Goal: Transaction & Acquisition: Purchase product/service

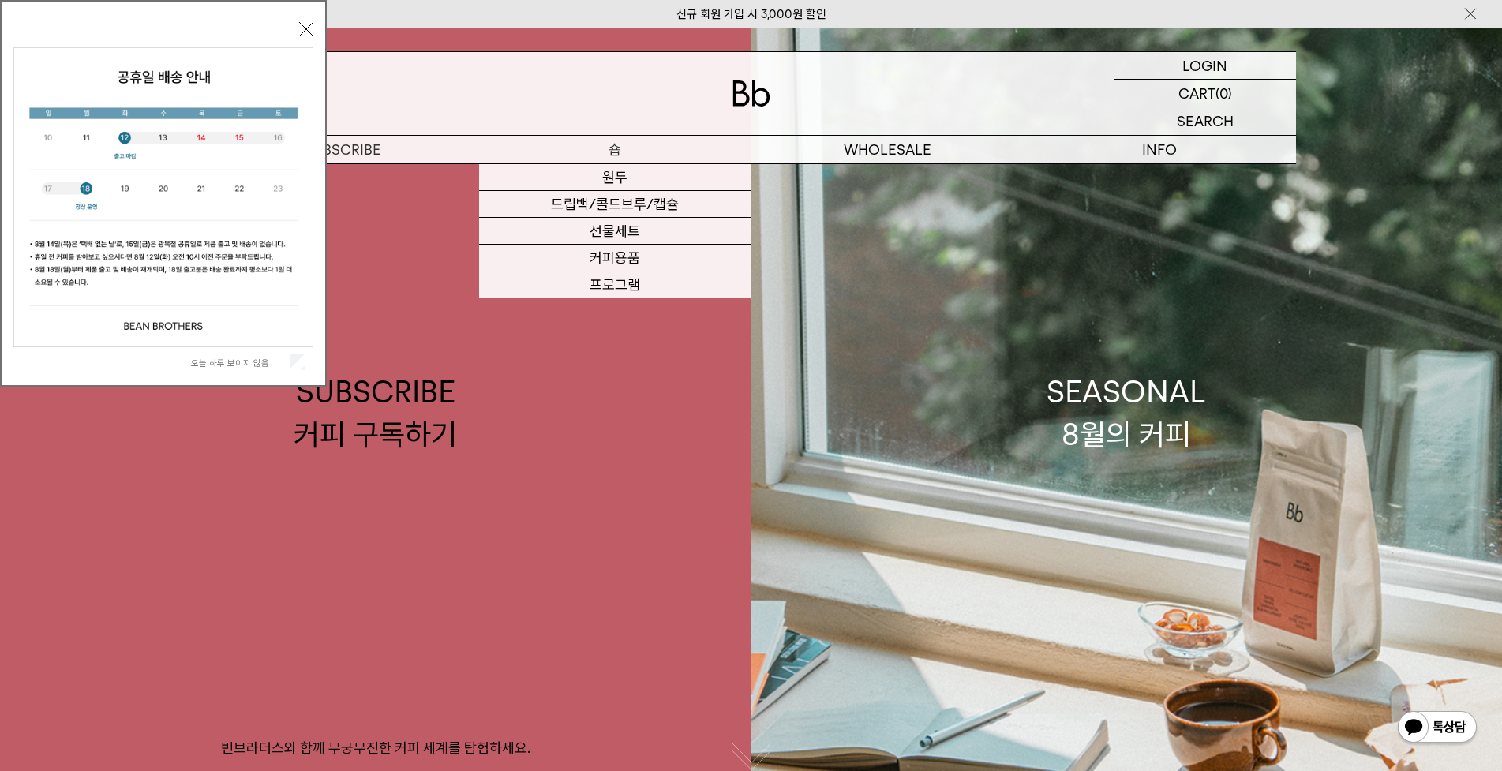
click at [608, 148] on p "숍" at bounding box center [615, 150] width 272 height 28
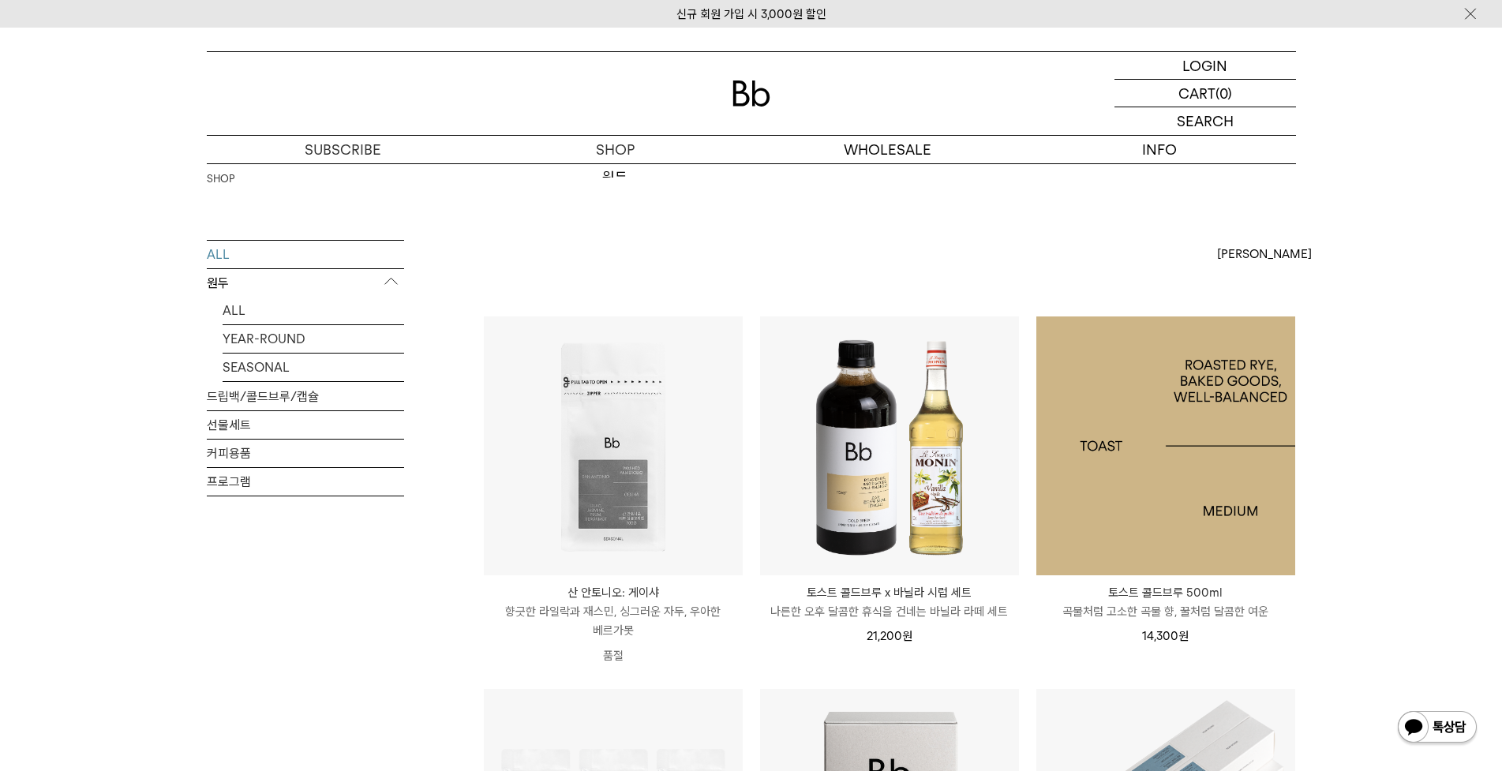
click at [1143, 427] on img at bounding box center [1165, 445] width 259 height 259
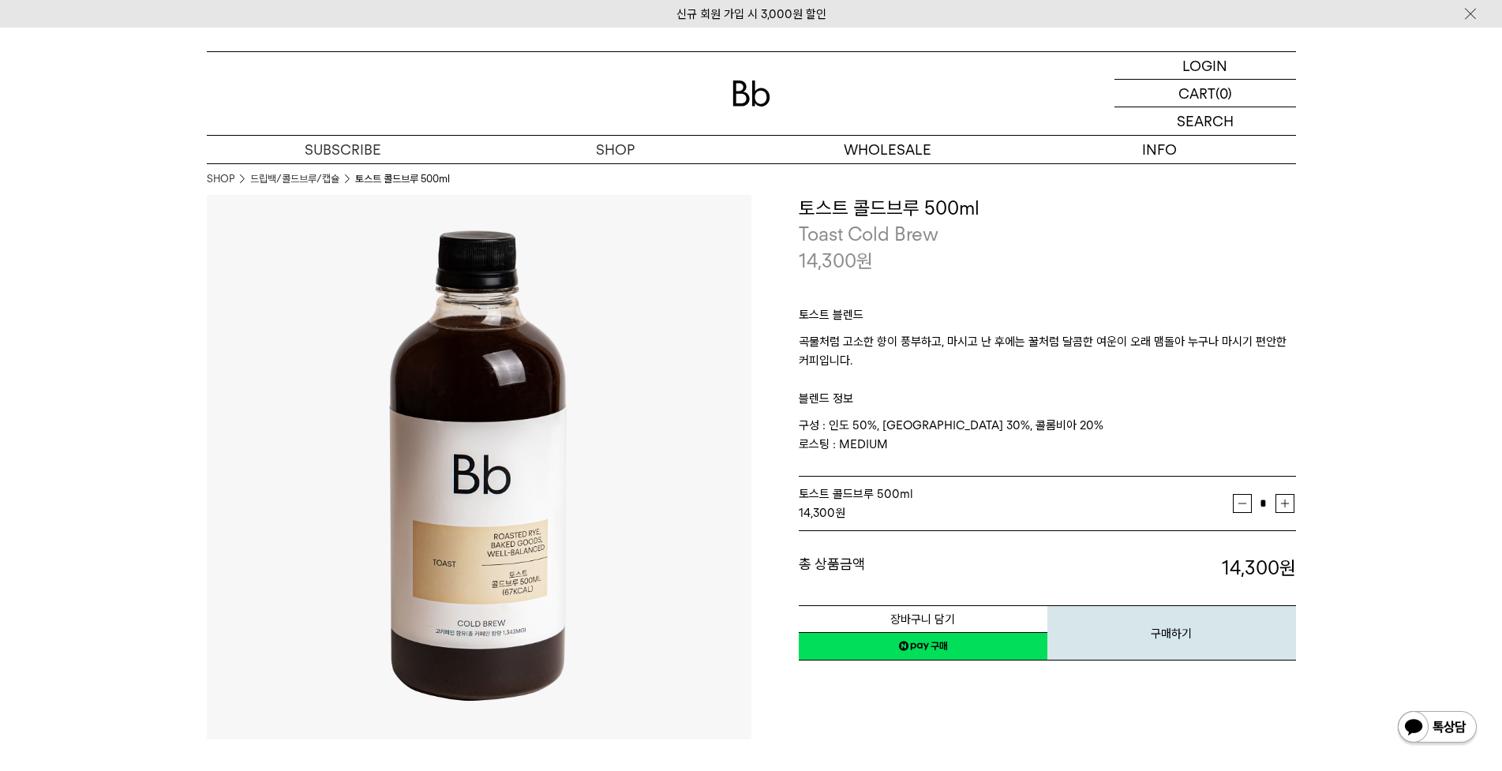
click at [1282, 502] on button "증가" at bounding box center [1284, 503] width 19 height 19
type input "*"
click at [898, 619] on button "장바구니 담기" at bounding box center [923, 619] width 249 height 28
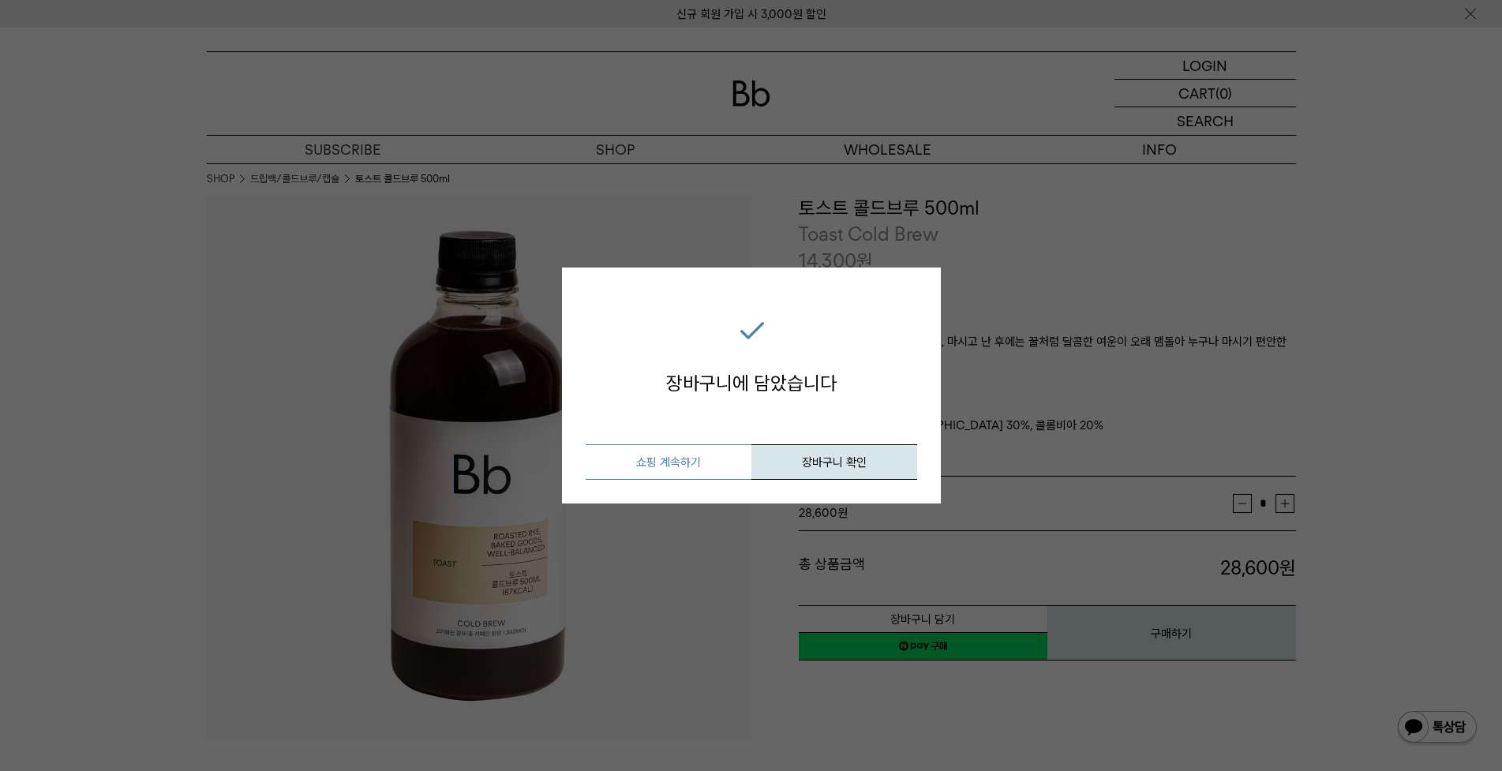
click at [708, 466] on button "쇼핑 계속하기" at bounding box center [669, 462] width 166 height 36
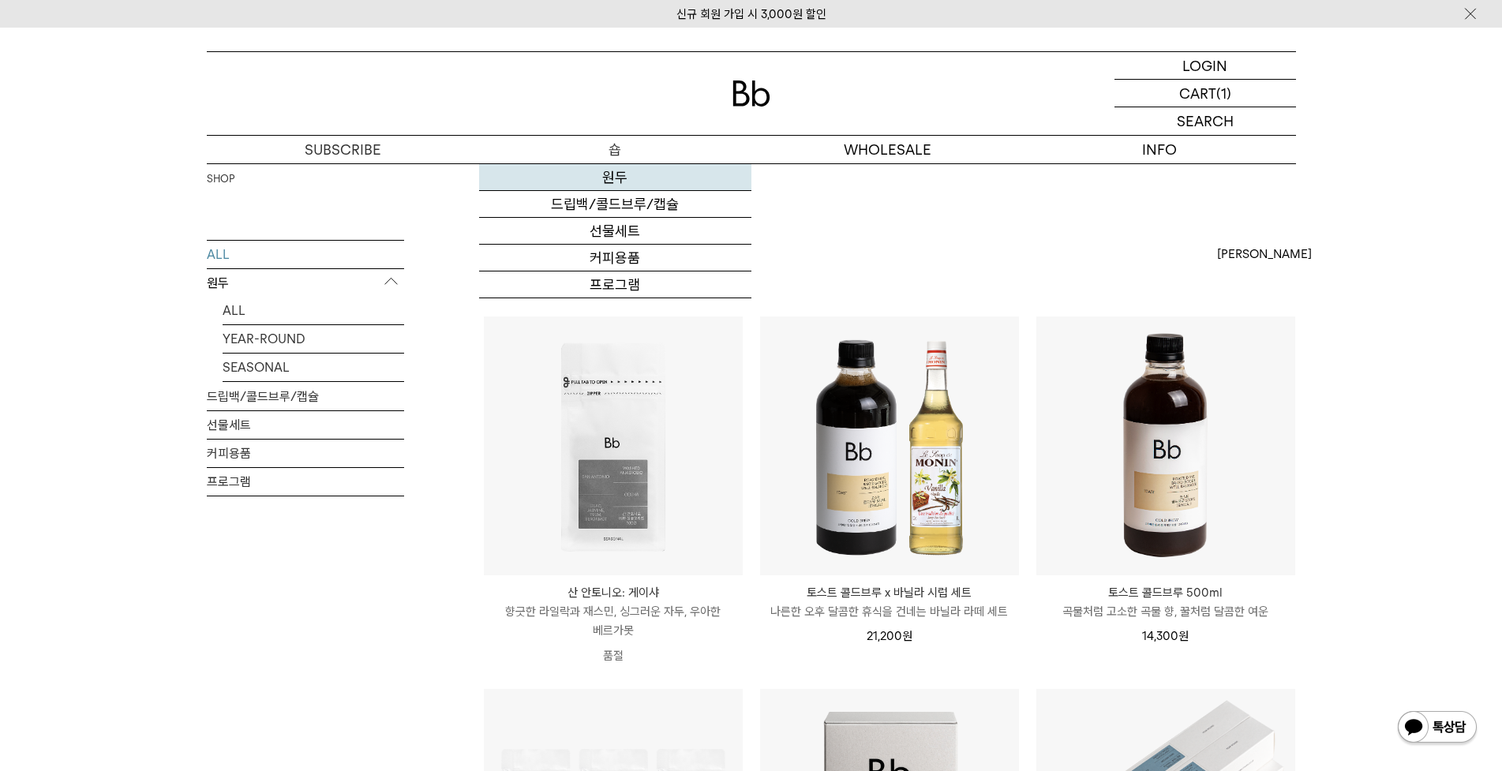
click at [621, 178] on link "원두" at bounding box center [615, 177] width 272 height 27
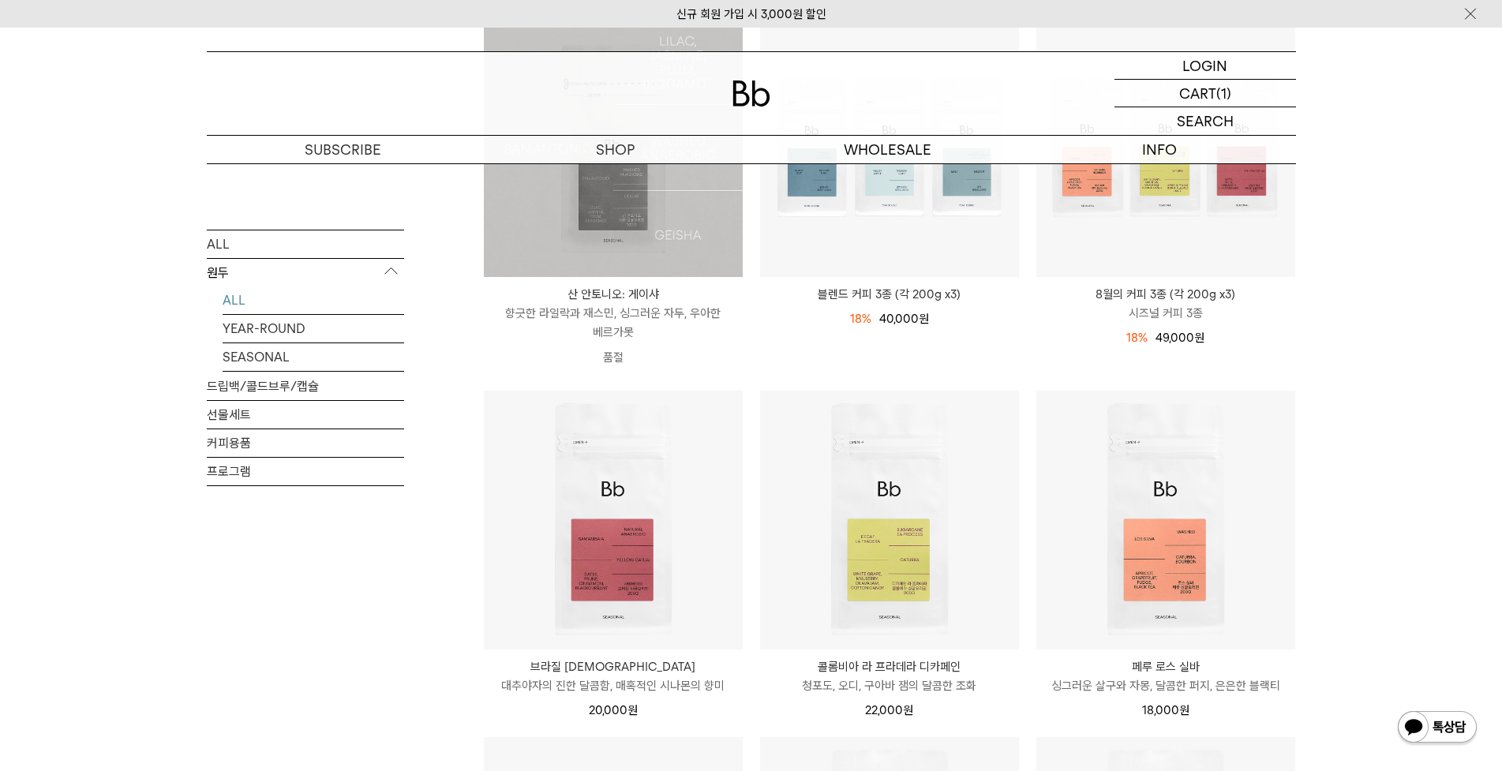
scroll to position [316, 0]
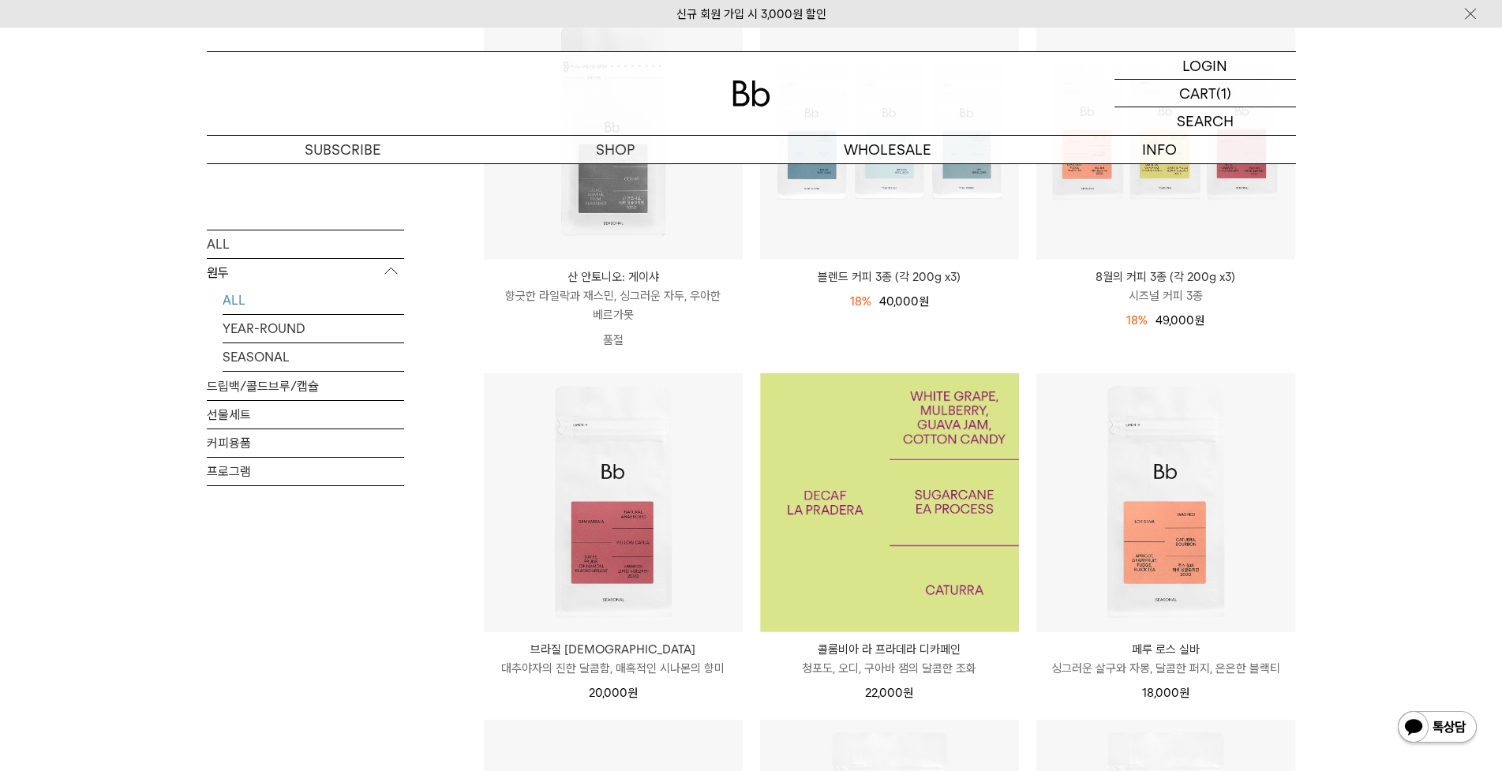
click at [840, 507] on img at bounding box center [889, 502] width 259 height 259
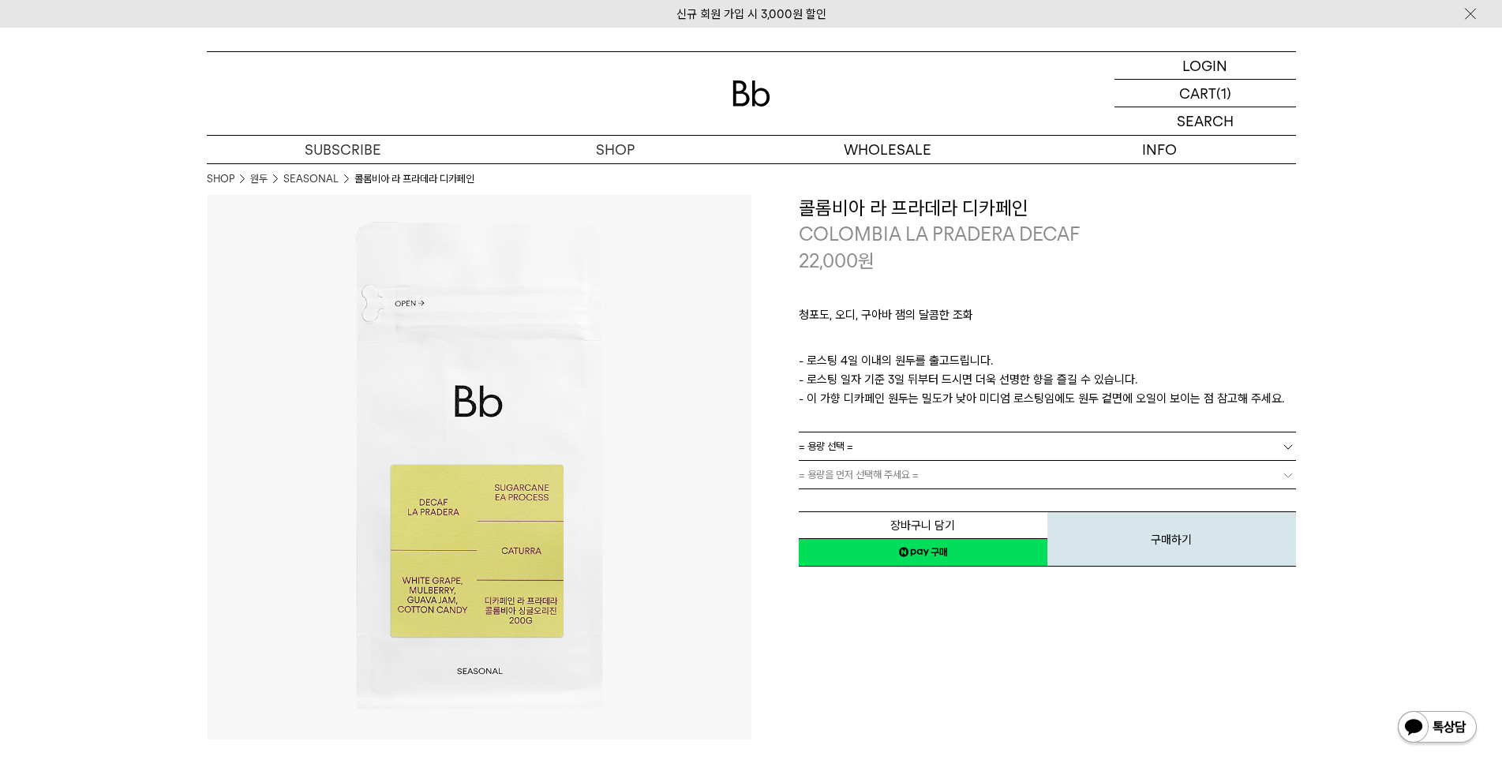
click at [863, 443] on link "= 용량 선택 =" at bounding box center [1047, 446] width 497 height 28
click at [833, 495] on li "600g" at bounding box center [1054, 503] width 481 height 28
click at [836, 481] on span "= 용량을 먼저 선택해 주세요 =" at bounding box center [859, 475] width 120 height 28
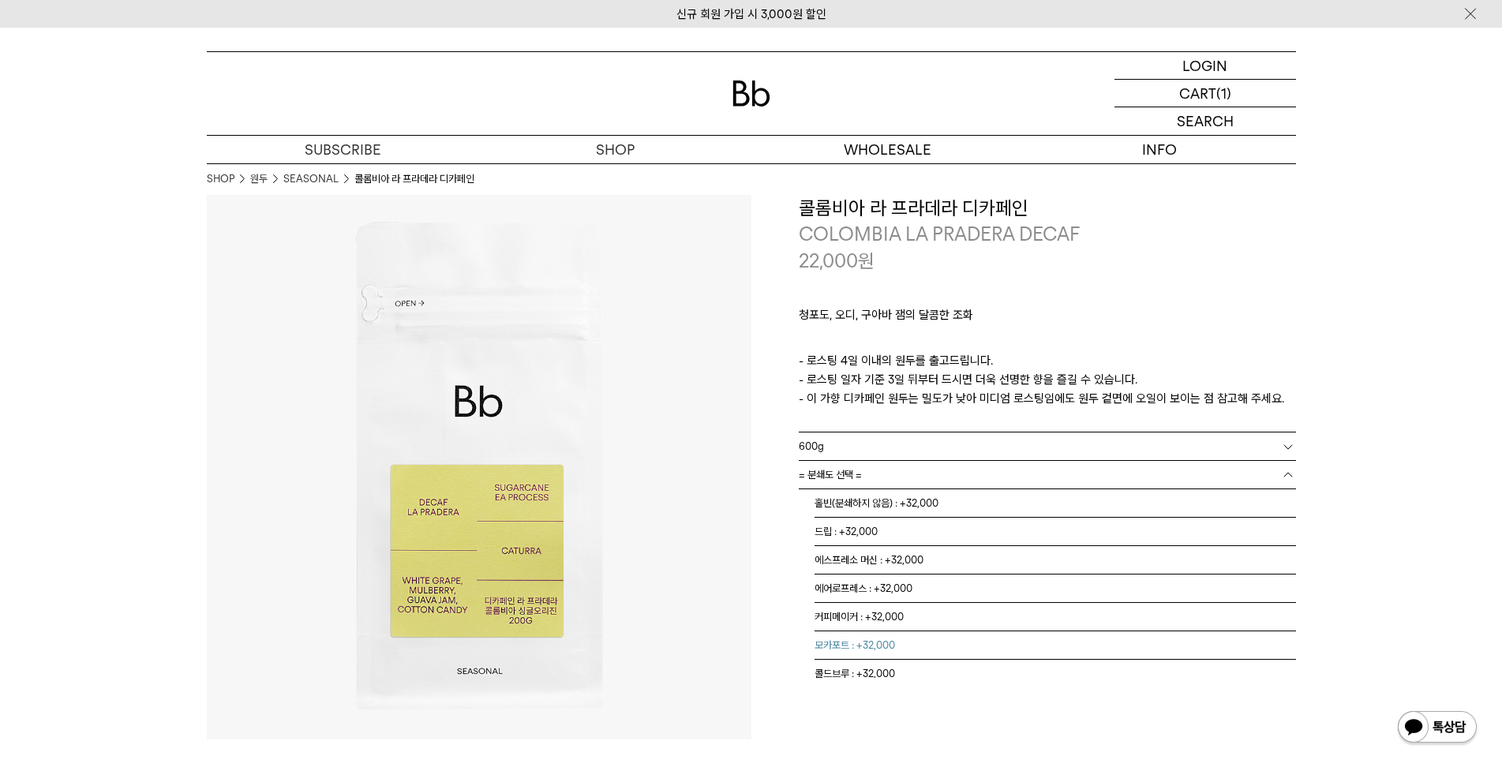
click at [856, 645] on li "모카포트 : +32,000" at bounding box center [1054, 645] width 481 height 28
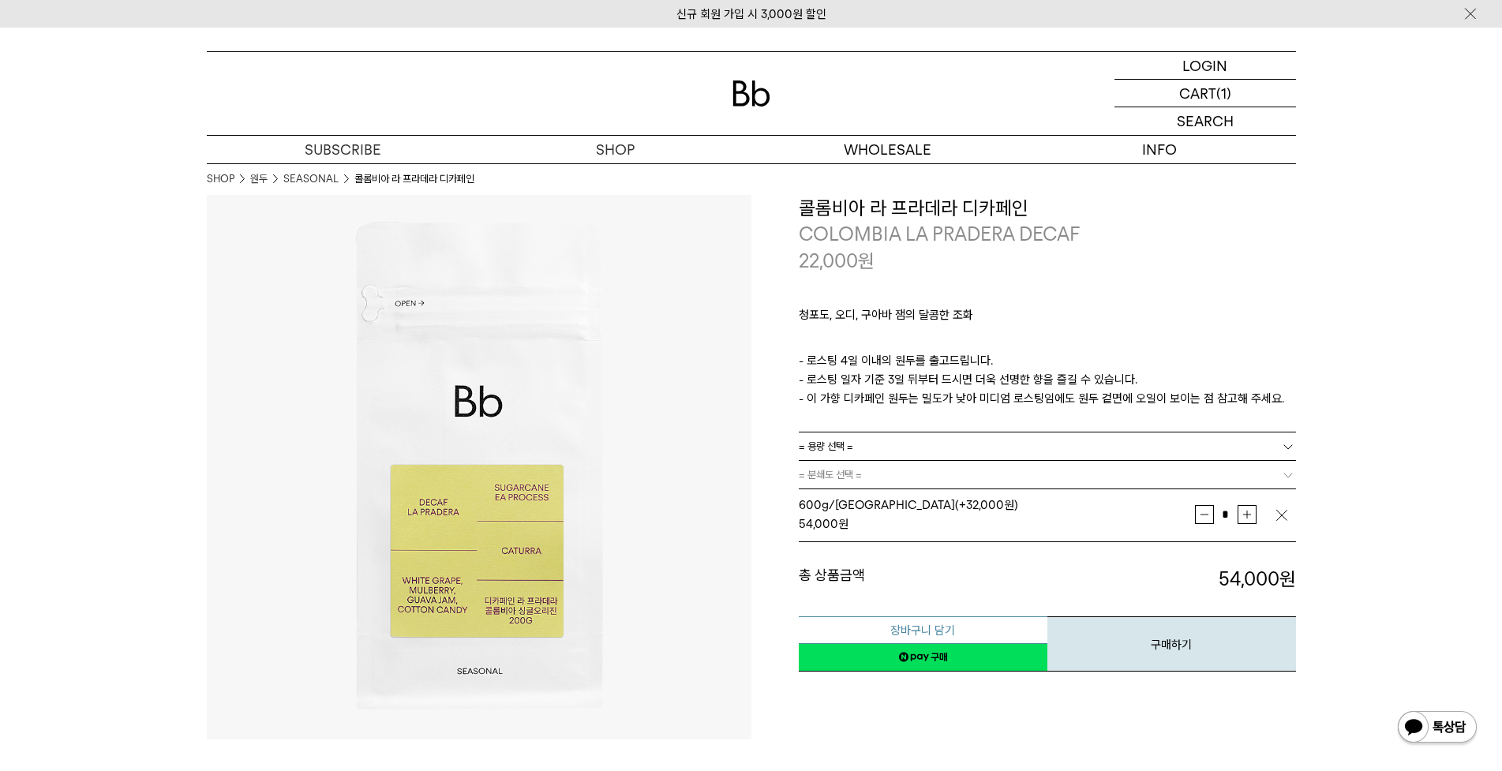
click at [940, 634] on button "장바구니 담기" at bounding box center [923, 630] width 249 height 28
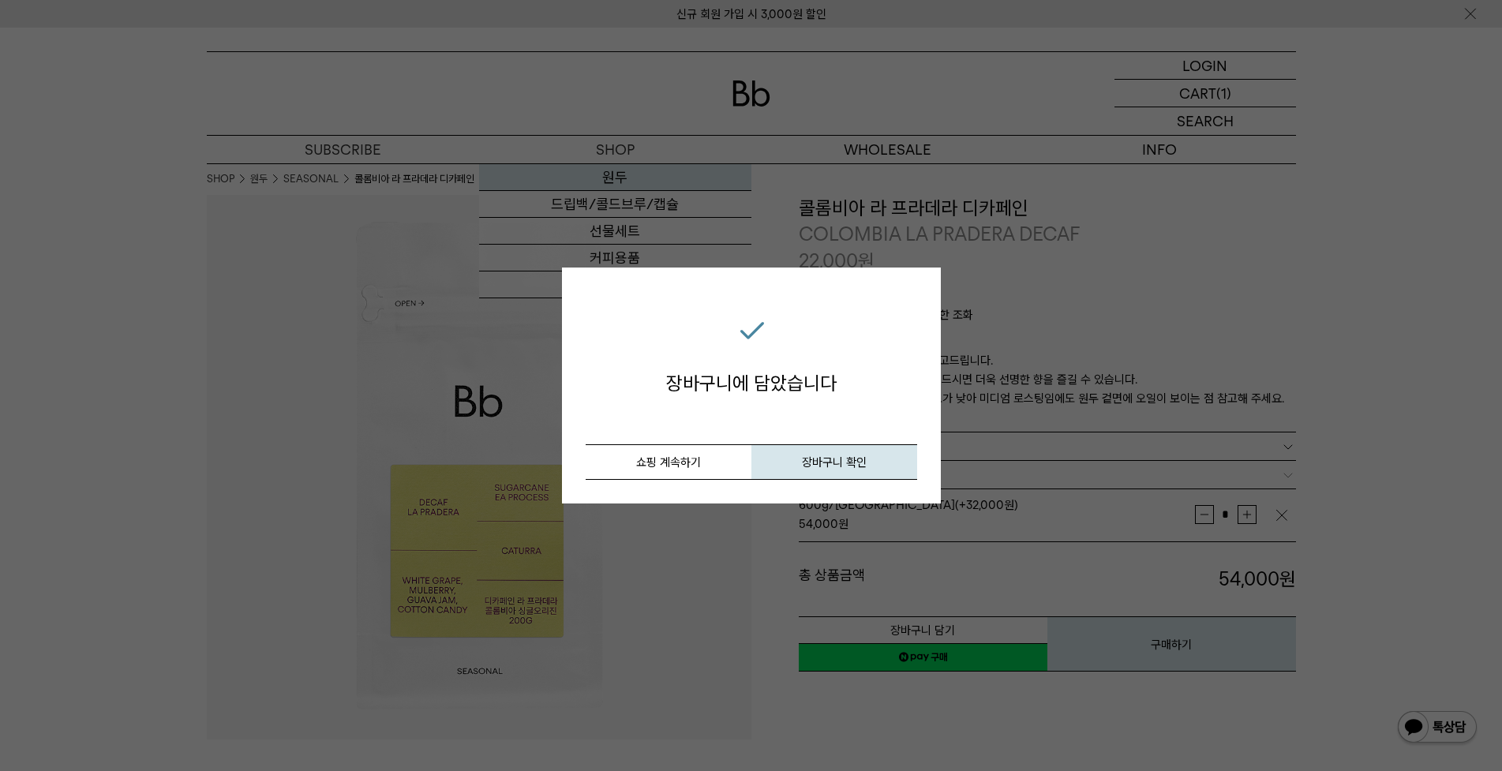
click at [615, 174] on div "장바구니 담기 장바구니에 담았습니다 취소 쇼핑 계속하기 장바구니 확인 닫기" at bounding box center [751, 385] width 1502 height 771
click at [672, 472] on button "쇼핑 계속하기" at bounding box center [669, 462] width 166 height 36
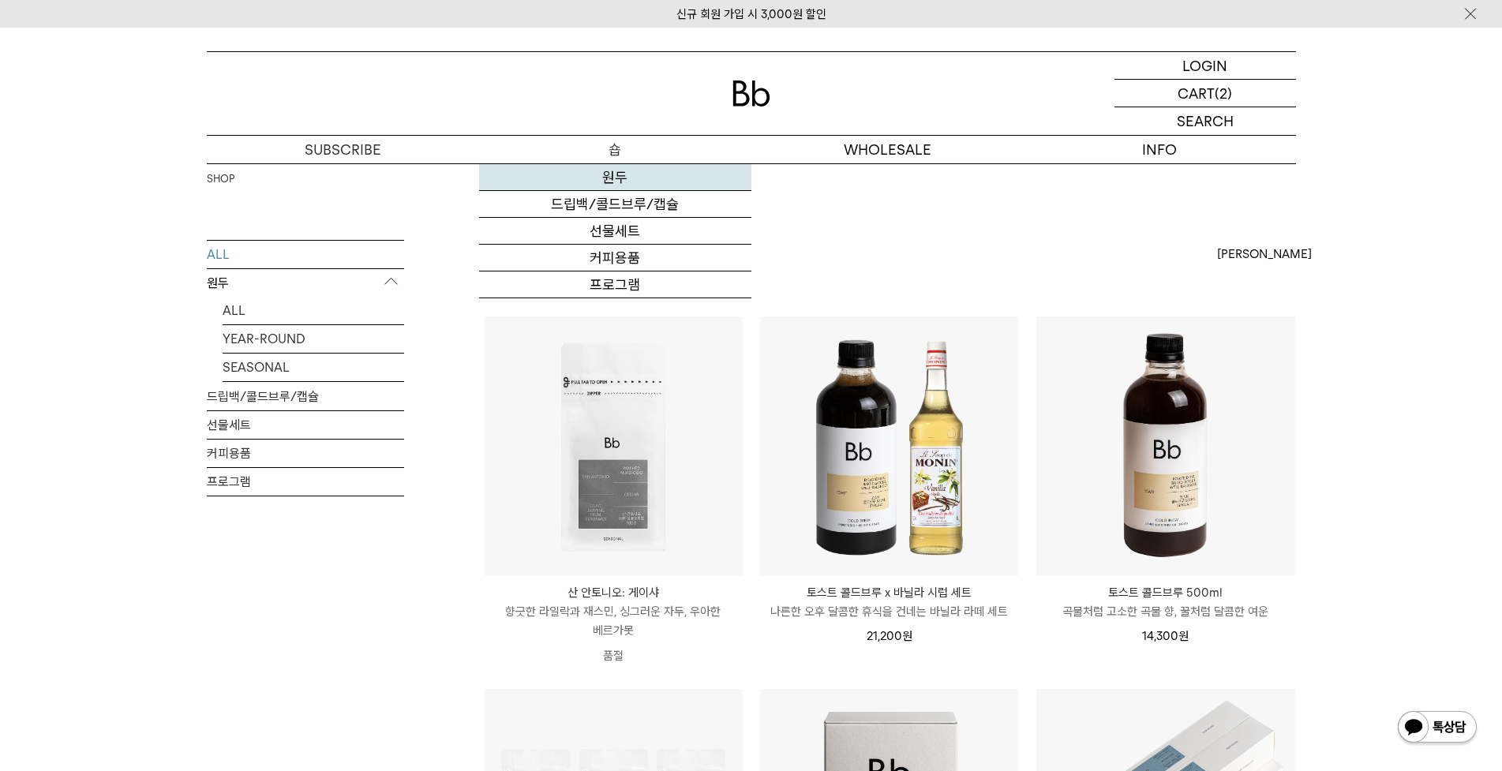
click at [631, 180] on link "원두" at bounding box center [615, 177] width 272 height 27
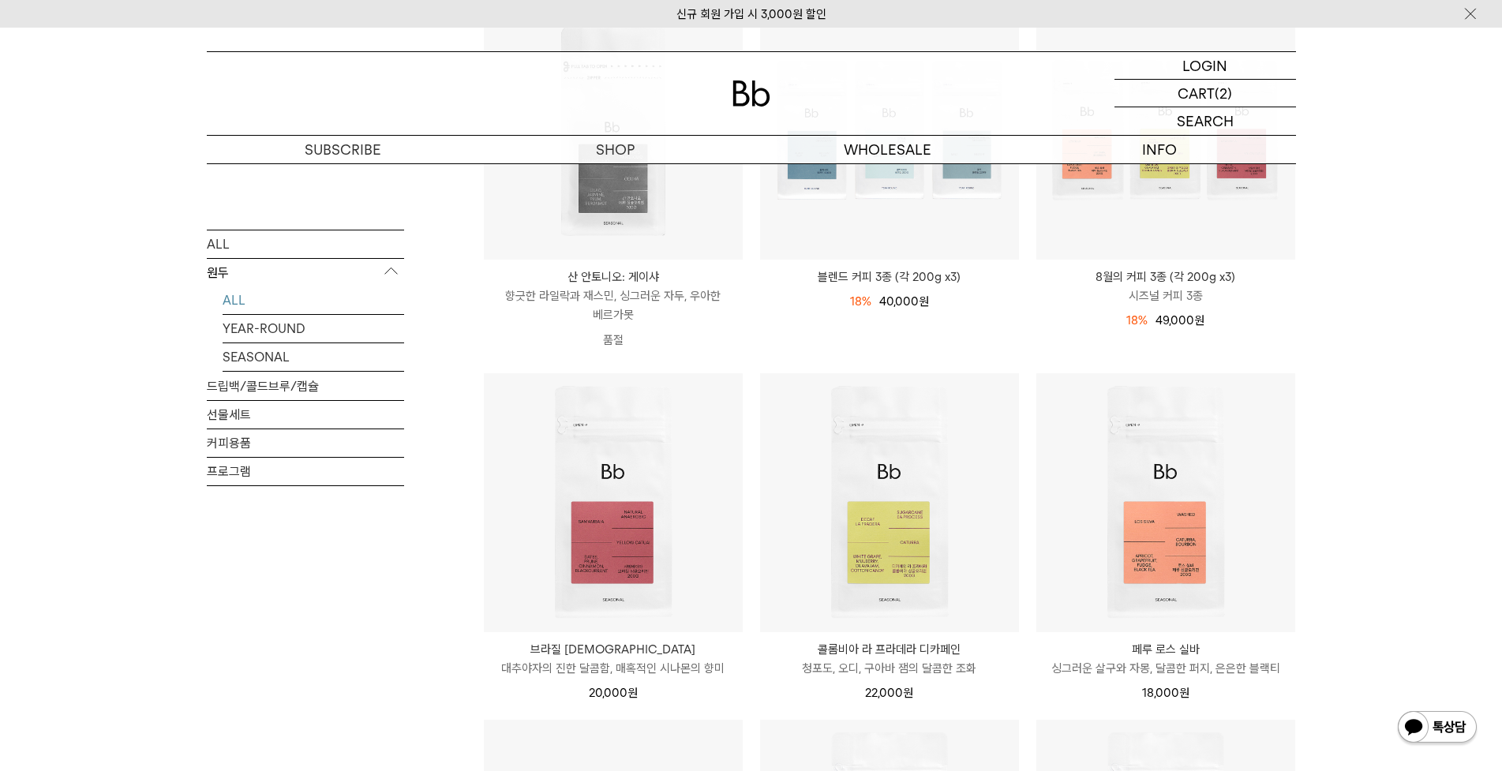
scroll to position [237, 0]
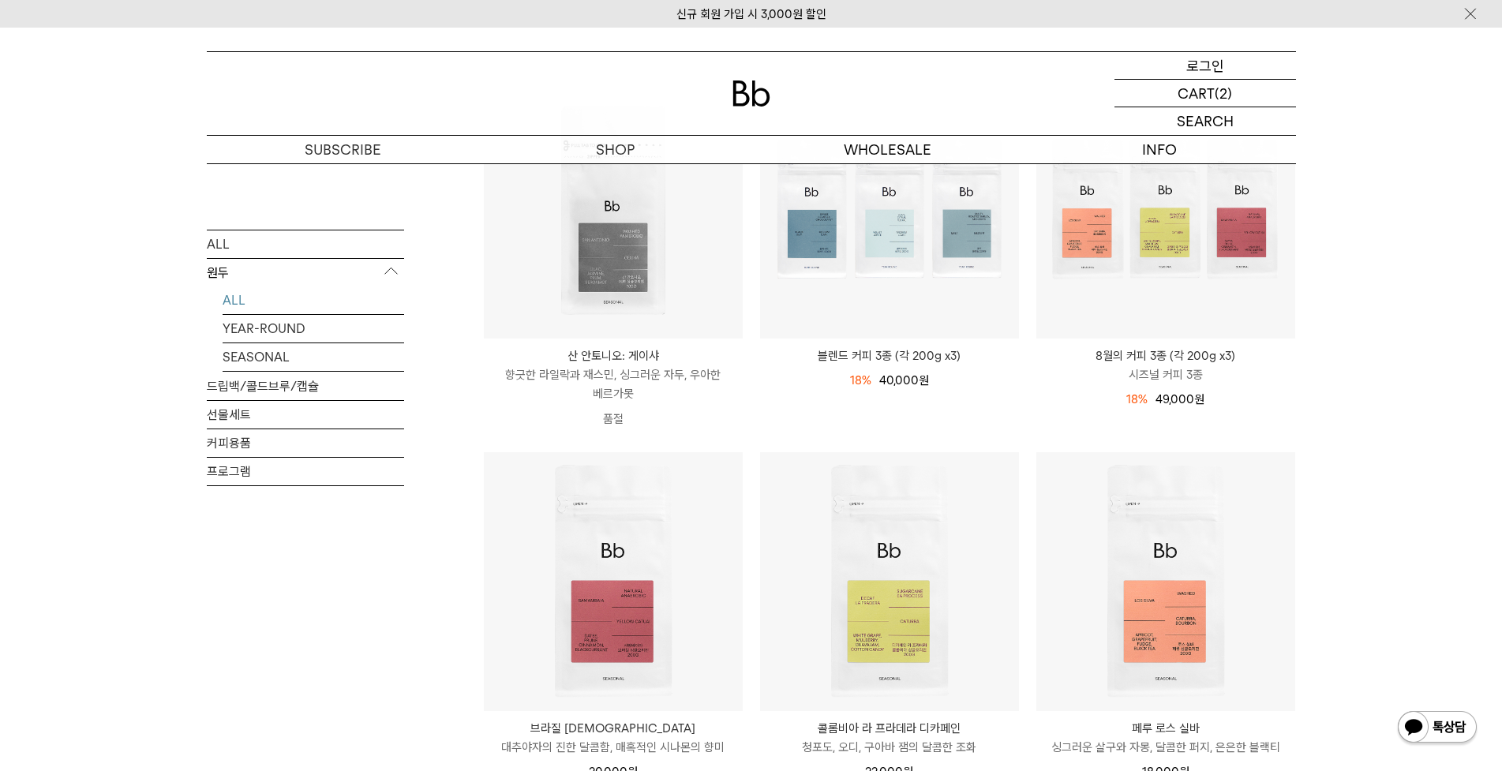
click at [1205, 73] on p "로그인" at bounding box center [1205, 65] width 38 height 27
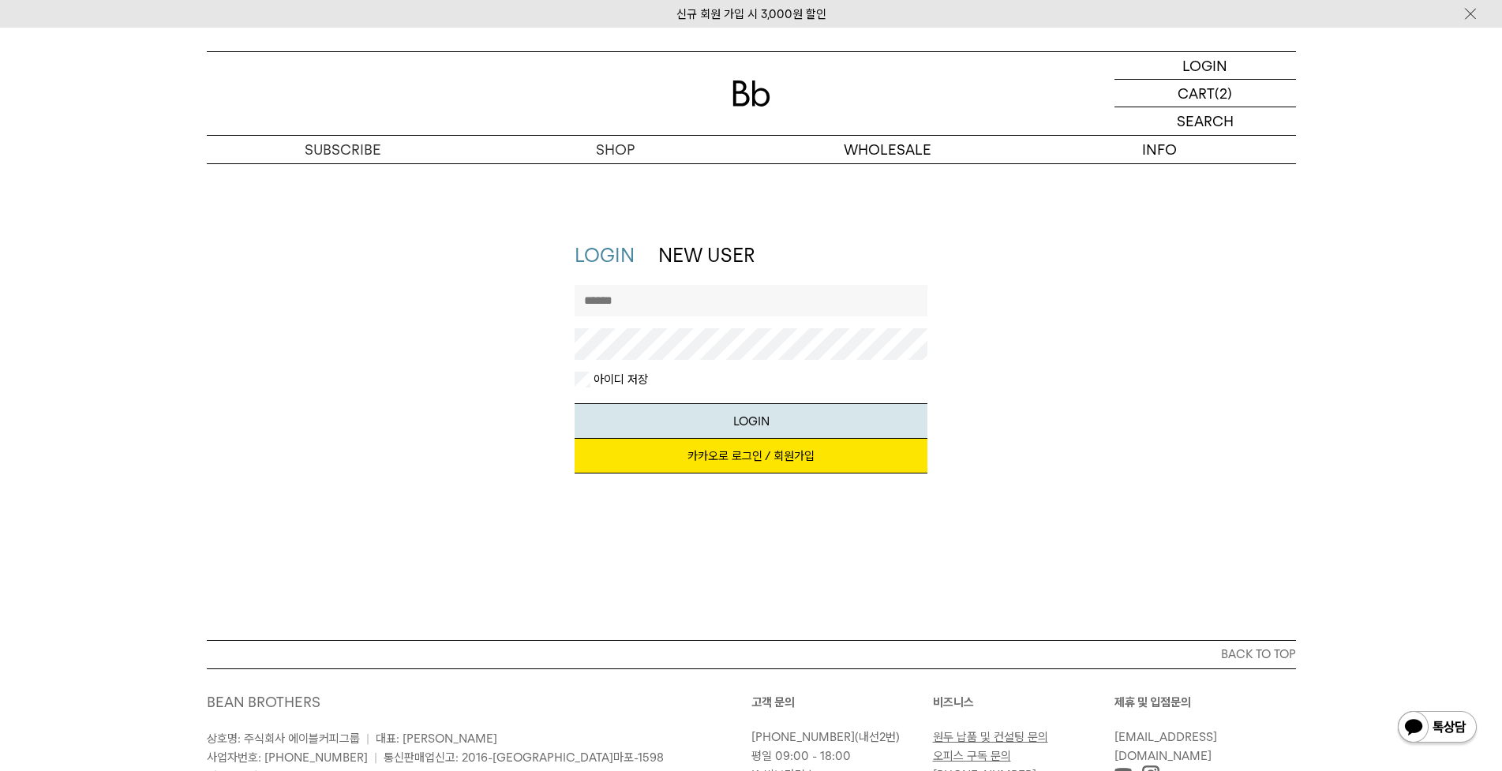
click at [766, 456] on link "카카오로 로그인 / 회원가입" at bounding box center [751, 456] width 353 height 35
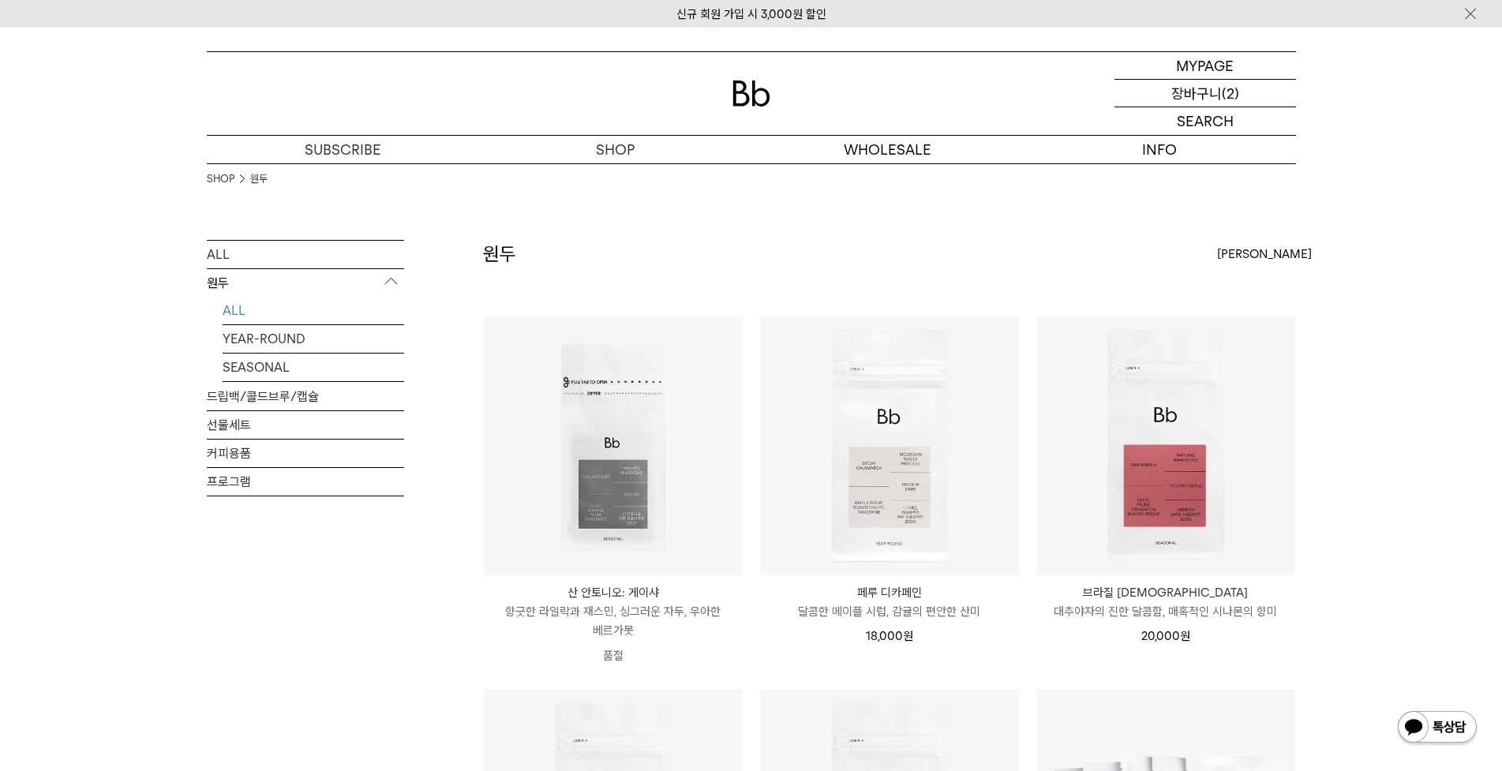
click at [1233, 89] on p "(2)" at bounding box center [1230, 93] width 17 height 27
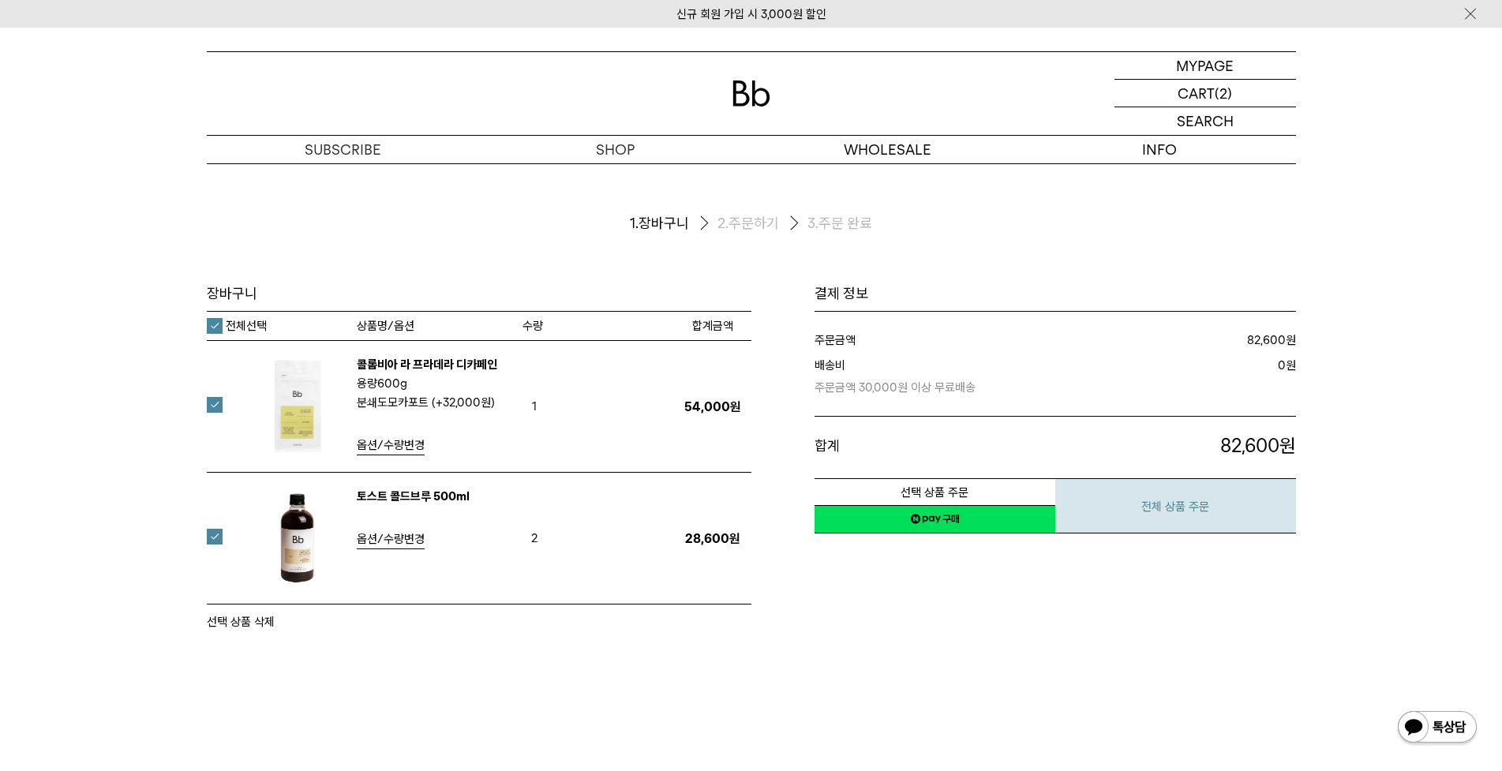
click at [1152, 517] on button "전체 상품 주문" at bounding box center [1175, 505] width 241 height 55
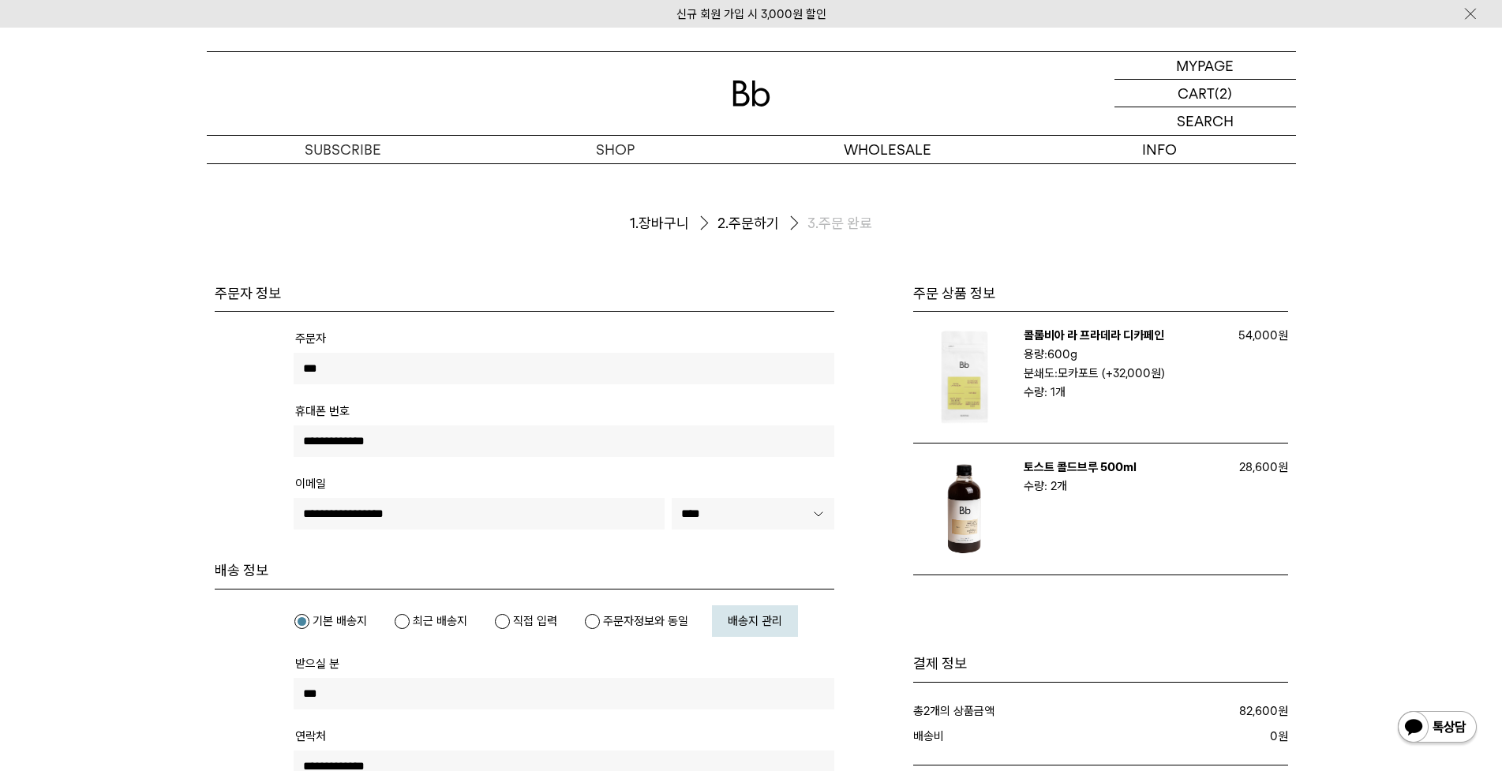
drag, startPoint x: 406, startPoint y: 443, endPoint x: 230, endPoint y: 425, distance: 176.9
click at [230, 425] on tbody "주문자 *** 전화번호 휴대폰 번호" at bounding box center [524, 436] width 619 height 249
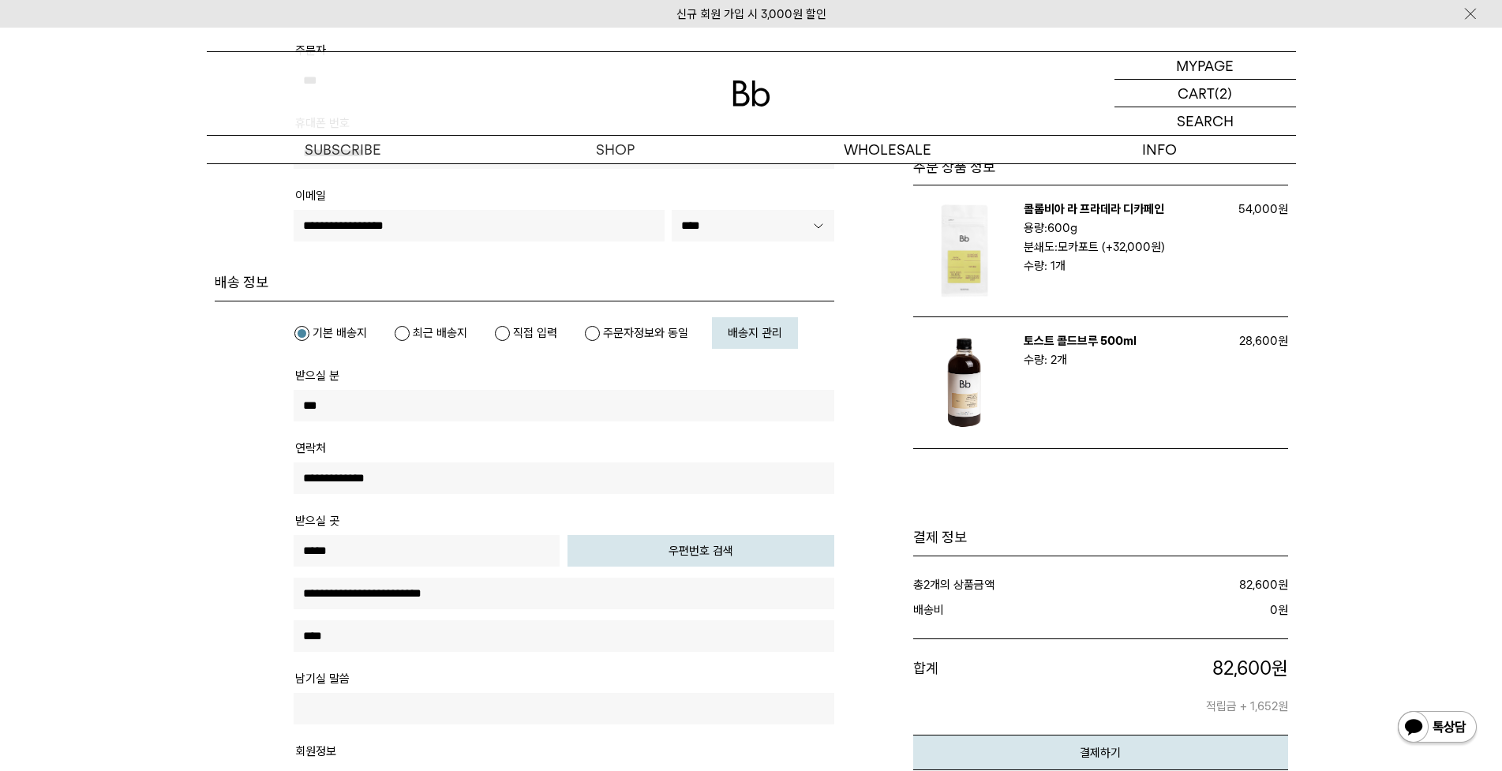
scroll to position [316, 0]
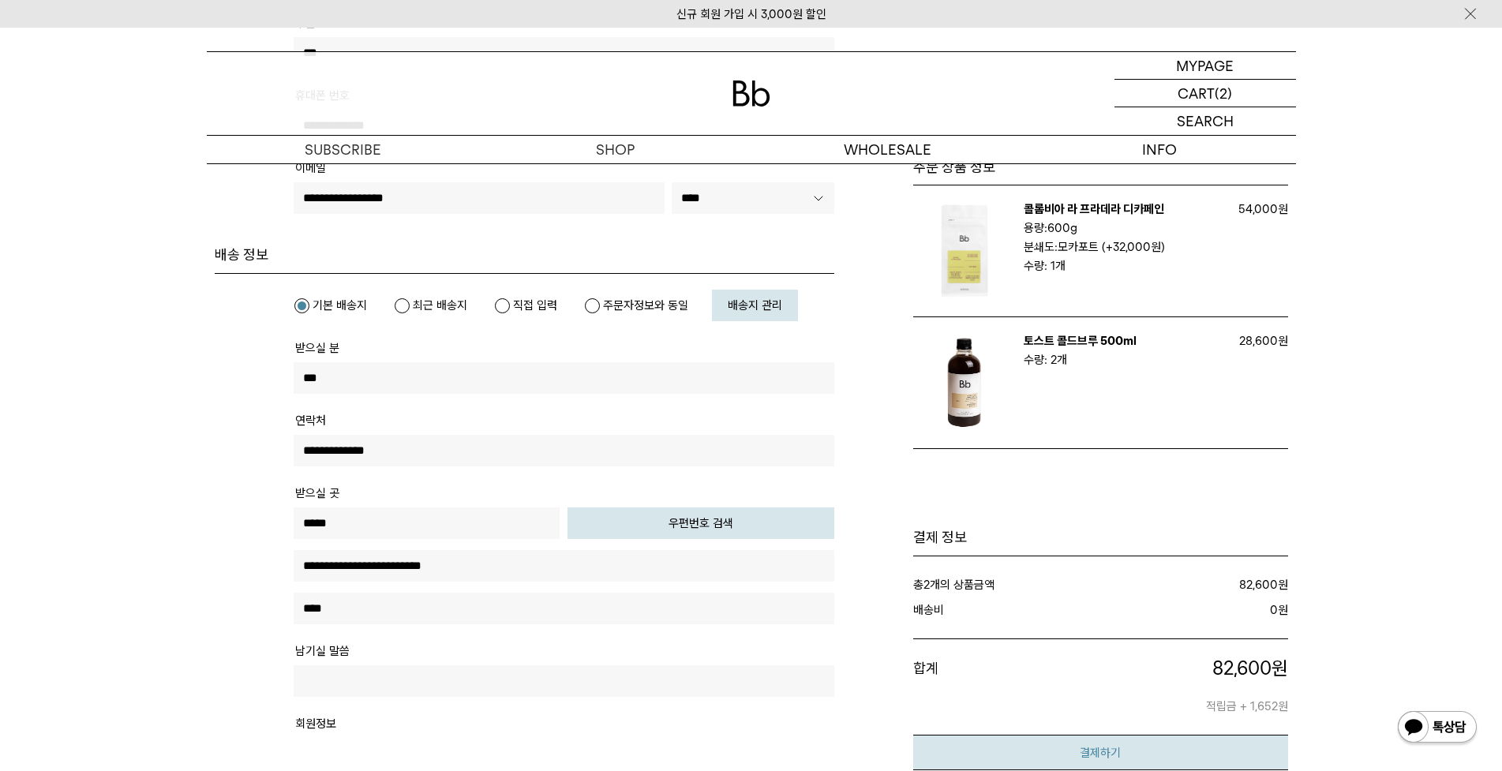
type input "**********"
click at [1057, 762] on button "결제하기" at bounding box center [1100, 753] width 375 height 36
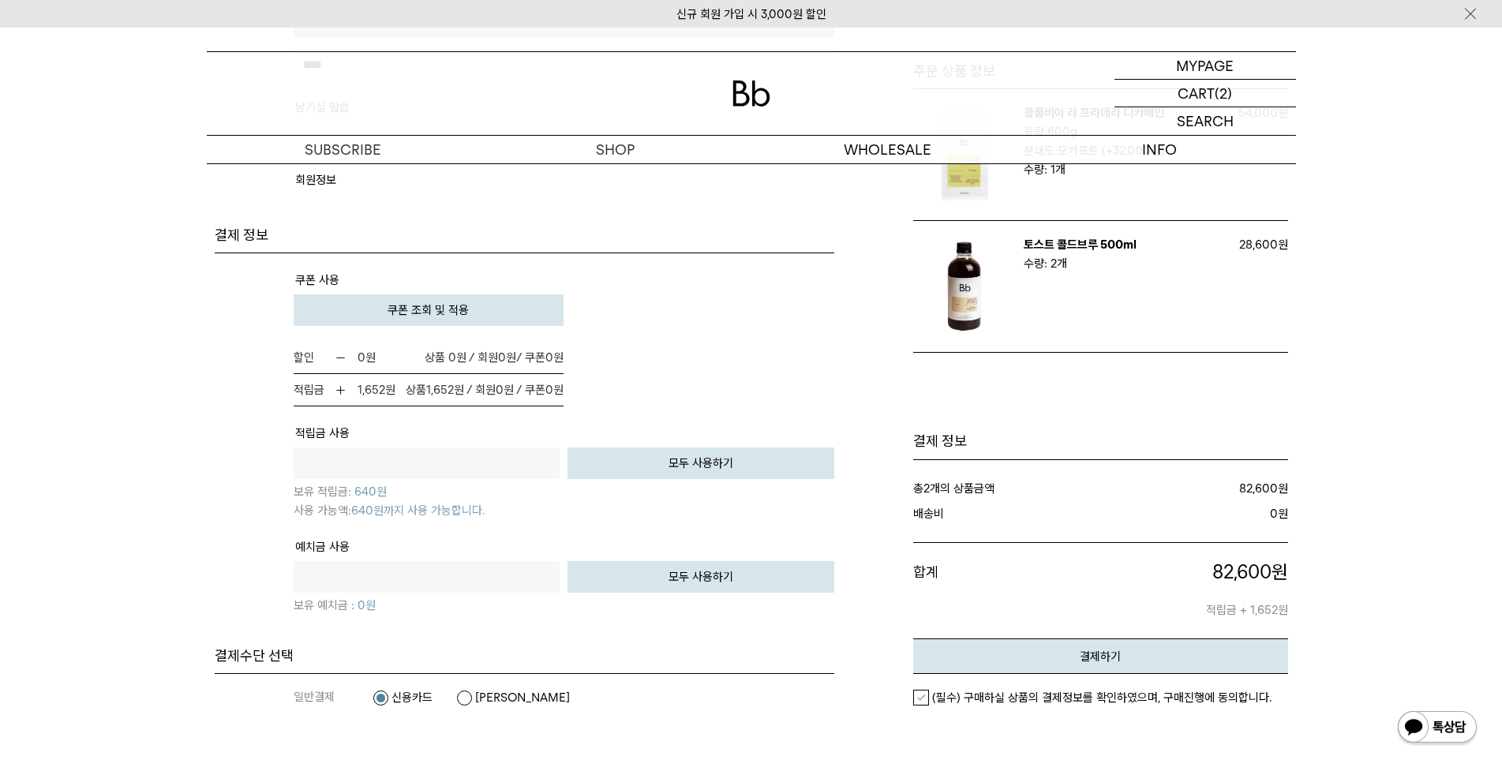
scroll to position [868, 0]
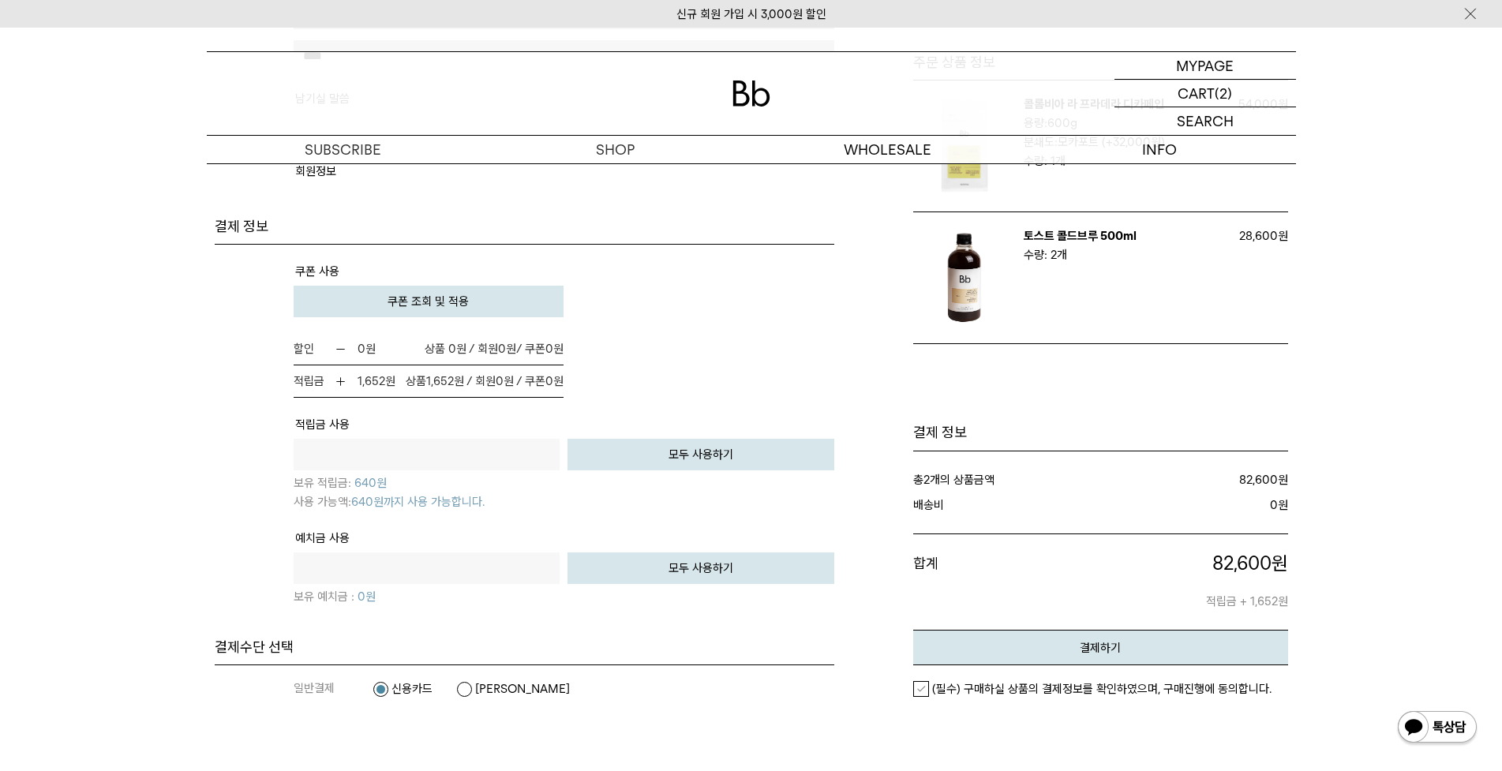
click at [915, 690] on label "(필수) 구매하실 상품의 결제정보를 확인하였으며, 구매진행에 동의합니다." at bounding box center [1092, 689] width 358 height 16
click at [981, 660] on button "결제하기" at bounding box center [1100, 648] width 375 height 36
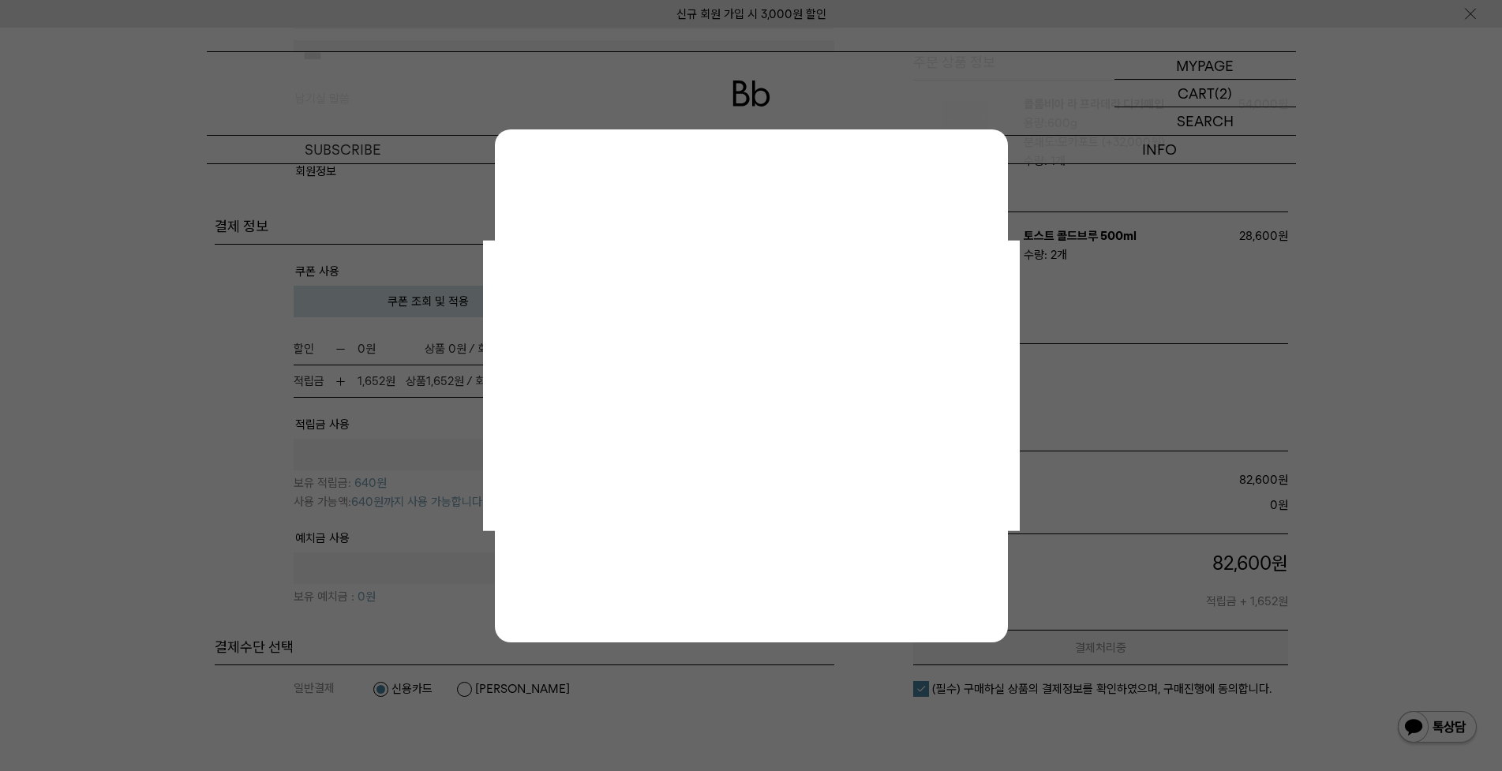
scroll to position [0, 0]
